Goal: Task Accomplishment & Management: Use online tool/utility

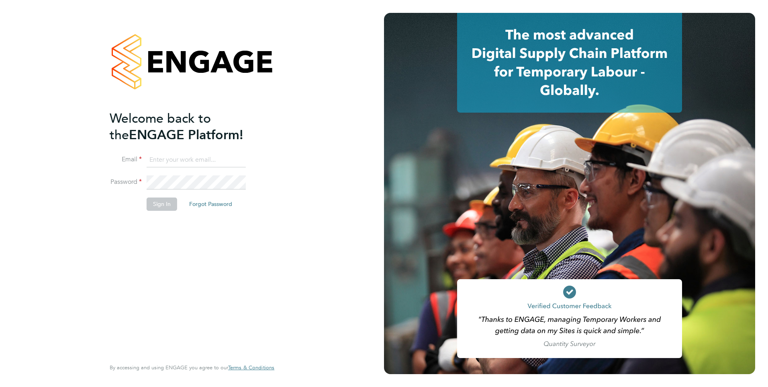
type input "[PERSON_NAME][EMAIL_ADDRESS][DOMAIN_NAME]"
click at [156, 206] on button "Sign In" at bounding box center [162, 203] width 31 height 13
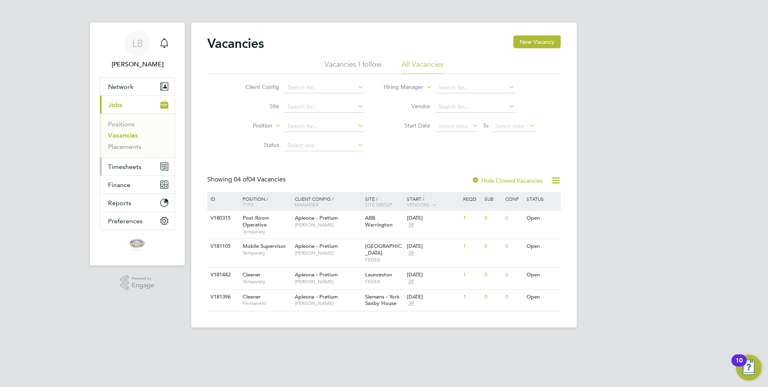
click at [119, 167] on span "Timesheets" at bounding box center [124, 167] width 33 height 8
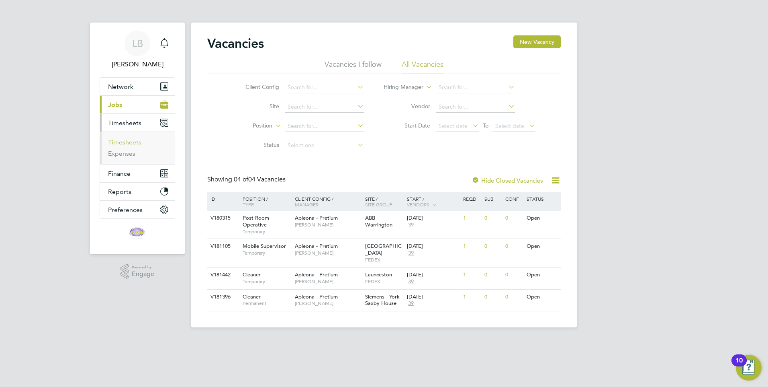
click at [121, 144] on link "Timesheets" at bounding box center [124, 142] width 33 height 8
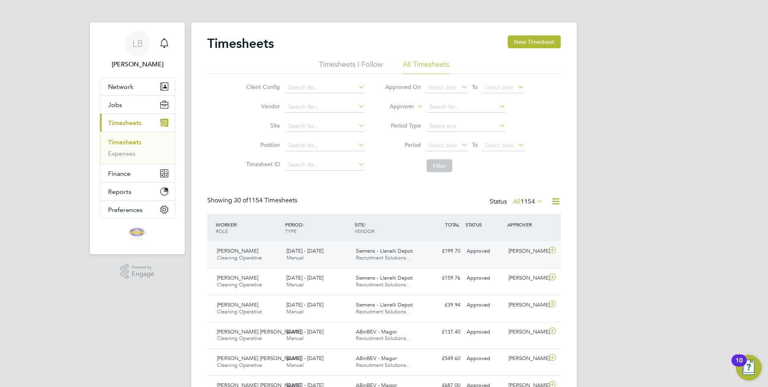
click at [548, 252] on icon at bounding box center [553, 250] width 10 height 6
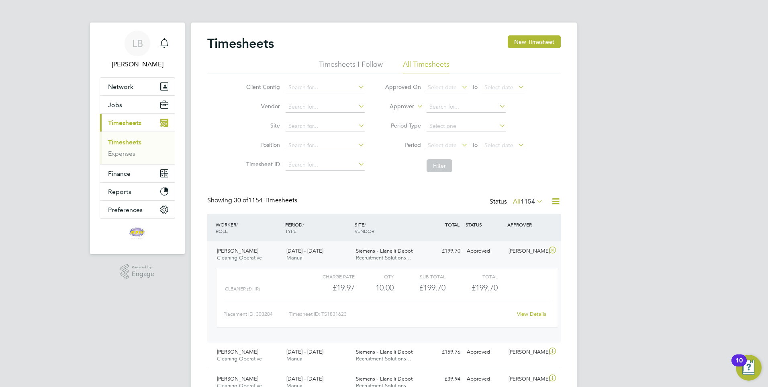
click at [541, 312] on link "View Details" at bounding box center [531, 313] width 29 height 7
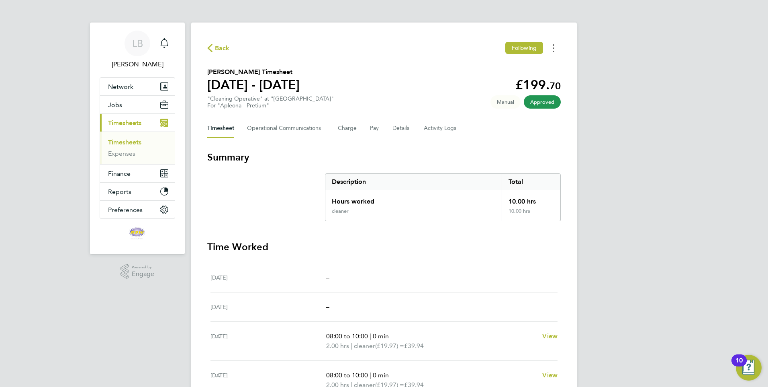
click at [554, 45] on circle "Timesheets Menu" at bounding box center [554, 45] width 2 height 2
click at [532, 72] on link "Download timesheet" at bounding box center [513, 66] width 96 height 16
